Goal: Task Accomplishment & Management: Use online tool/utility

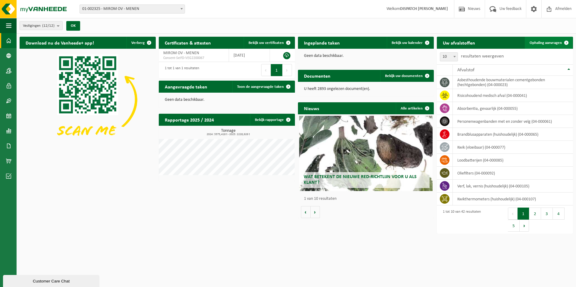
click at [554, 42] on span "Ophaling aanvragen" at bounding box center [546, 43] width 32 height 4
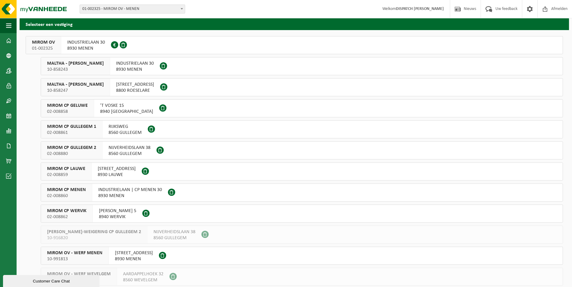
scroll to position [46, 0]
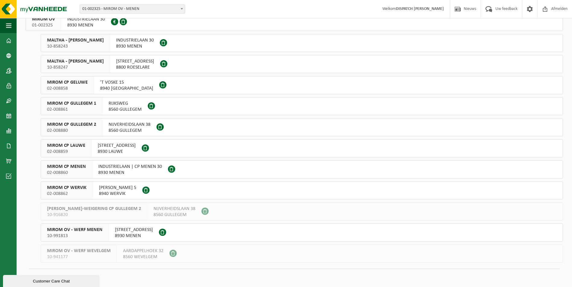
click at [74, 171] on span "02-008860" at bounding box center [66, 173] width 39 height 6
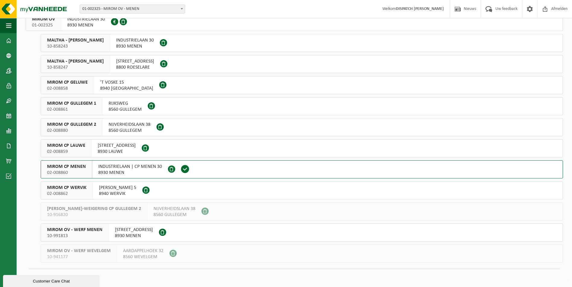
click at [74, 171] on span "02-008860" at bounding box center [66, 173] width 39 height 6
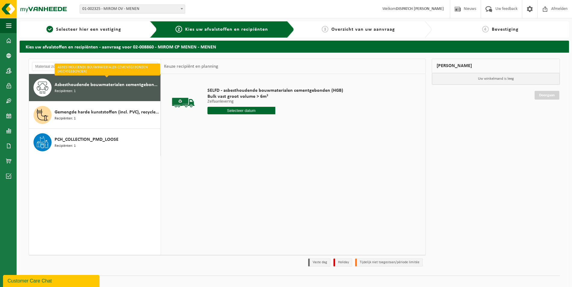
click at [86, 87] on span "Asbesthoudende bouwmaterialen cementgebonden (hechtgebonden)" at bounding box center [107, 84] width 104 height 7
click at [245, 111] on input "text" at bounding box center [241, 111] width 68 height 8
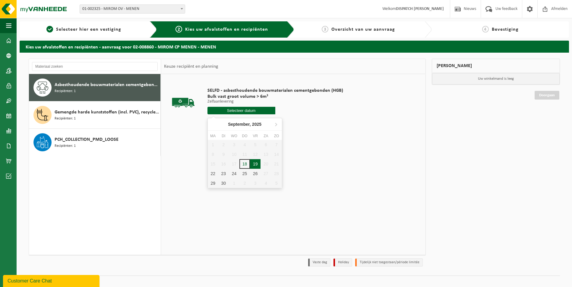
click at [258, 167] on div "19" at bounding box center [255, 164] width 11 height 10
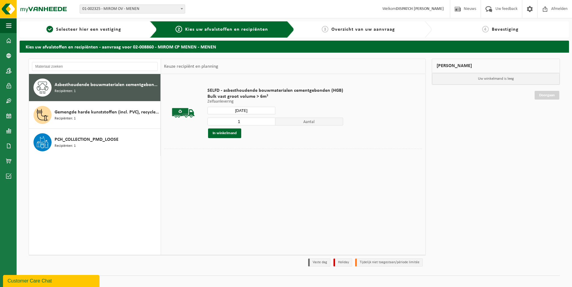
type input "Van 2025-09-19"
click at [225, 131] on button "In winkelmand" at bounding box center [224, 134] width 33 height 10
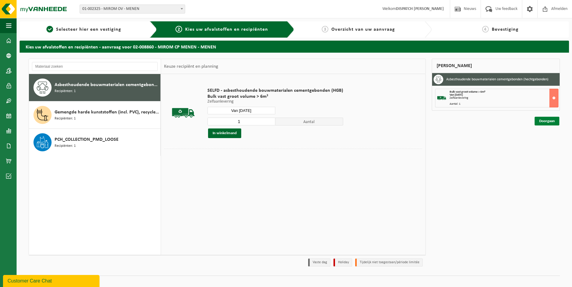
click at [552, 121] on link "Doorgaan" at bounding box center [546, 121] width 25 height 9
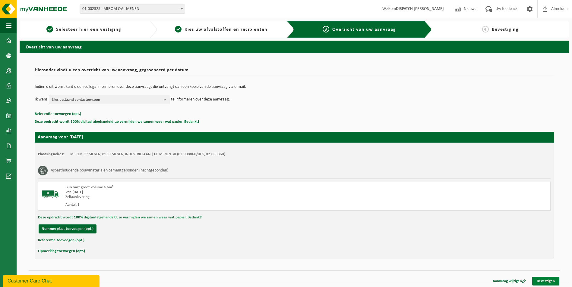
click at [557, 282] on link "Bevestigen" at bounding box center [545, 281] width 27 height 9
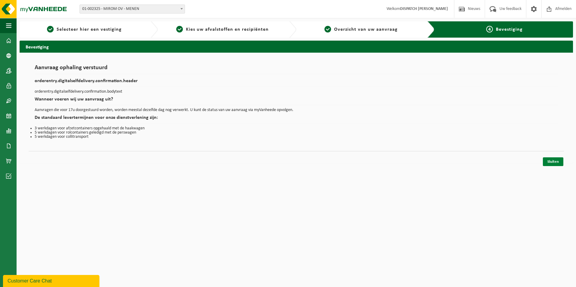
click at [551, 162] on link "Sluiten" at bounding box center [553, 162] width 20 height 9
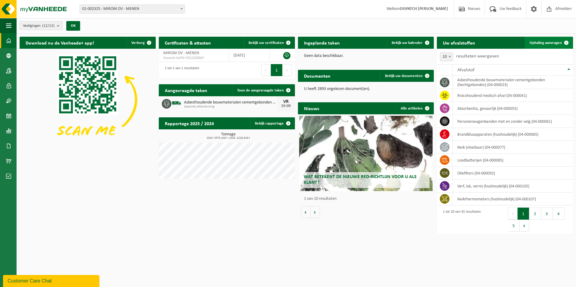
click at [533, 41] on span "Ophaling aanvragen" at bounding box center [546, 43] width 32 height 4
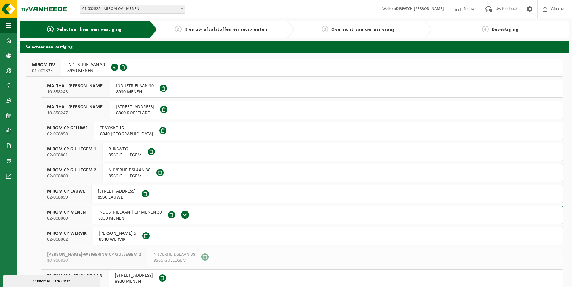
click at [69, 190] on span "MIROM CP LAUWE" at bounding box center [66, 192] width 38 height 6
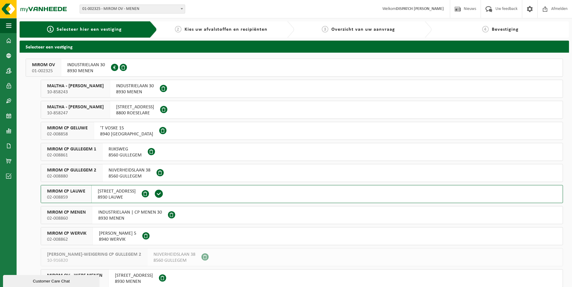
click at [69, 190] on span "MIROM CP LAUWE" at bounding box center [66, 192] width 38 height 6
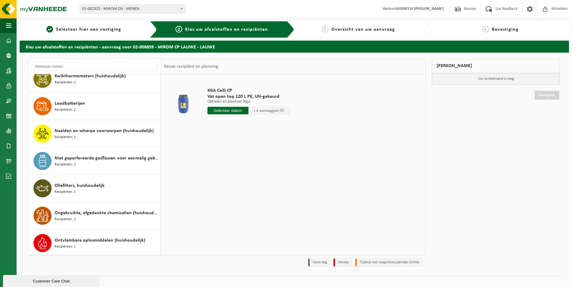
scroll to position [331, 0]
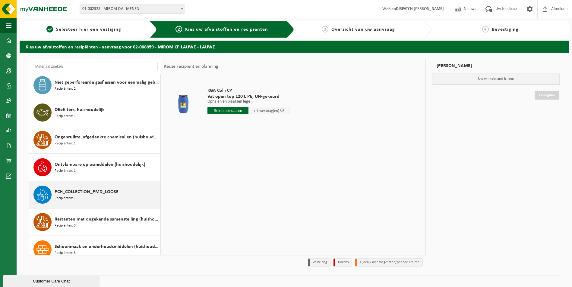
click at [68, 190] on span "PCH_COLLECTION_PMD_LOOSE" at bounding box center [87, 192] width 64 height 7
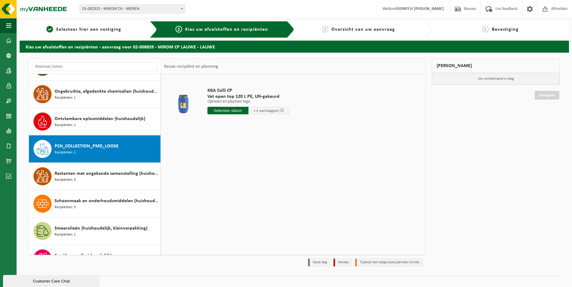
click at [68, 190] on div "Absorbentia, gevaarlijk Recipiënten: 1 Analoge röntgenfoto’s en nitraatfilms (h…" at bounding box center [95, 164] width 132 height 181
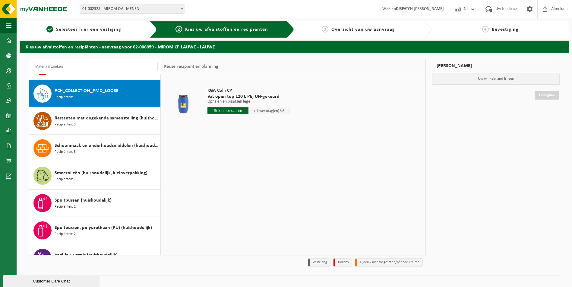
scroll to position [439, 0]
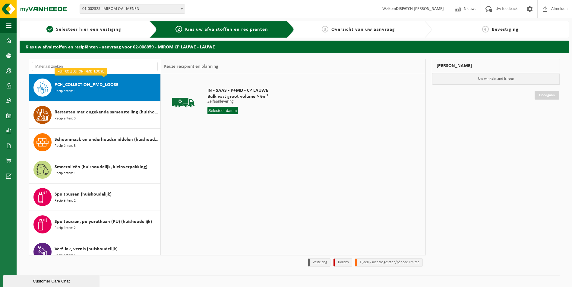
click at [221, 111] on input "text" at bounding box center [222, 111] width 30 height 8
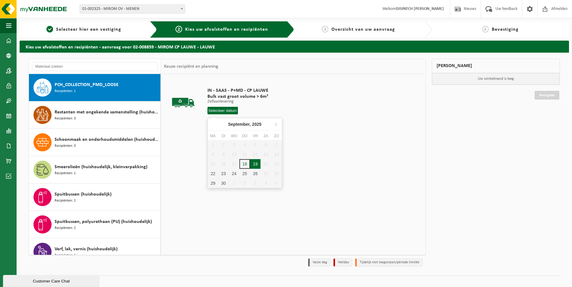
click at [256, 164] on div "19" at bounding box center [255, 164] width 11 height 10
type input "Van [DATE]"
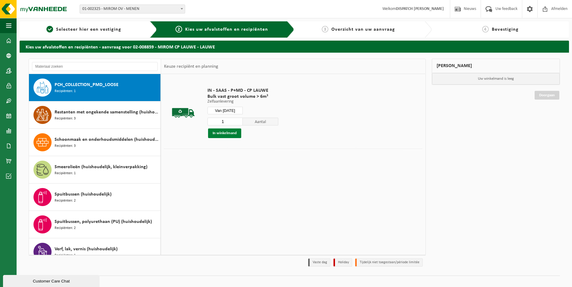
click at [219, 134] on button "In winkelmand" at bounding box center [224, 134] width 33 height 10
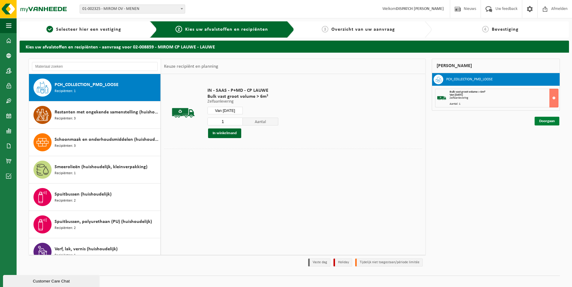
click at [552, 124] on link "Doorgaan" at bounding box center [546, 121] width 25 height 9
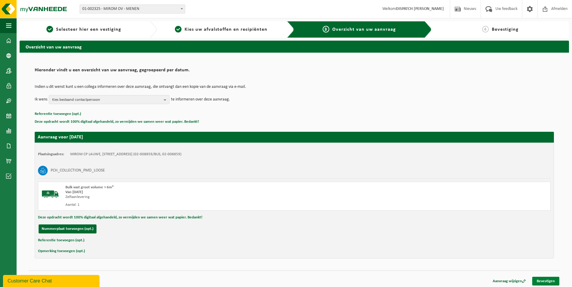
click at [553, 283] on link "Bevestigen" at bounding box center [545, 281] width 27 height 9
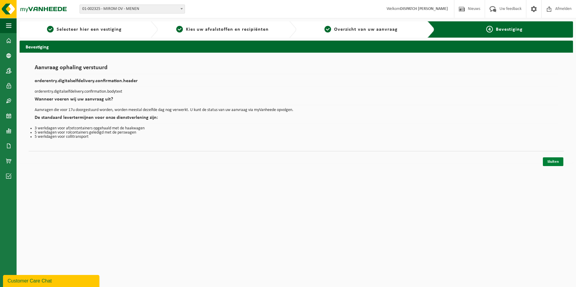
click at [552, 165] on link "Sluiten" at bounding box center [553, 162] width 20 height 9
